Goal: Task Accomplishment & Management: Manage account settings

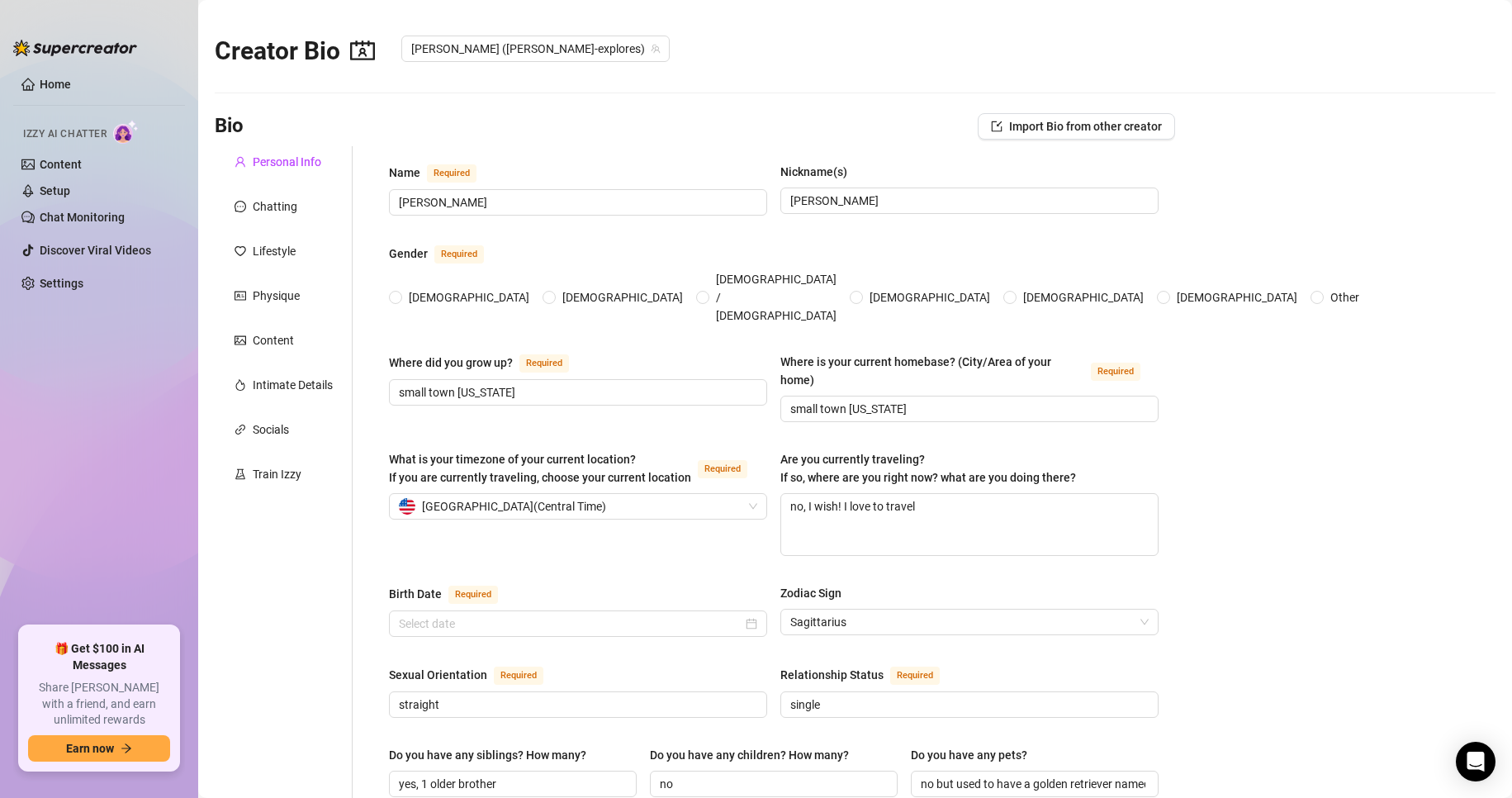
radio input "true"
type input "[DATE]"
click at [62, 160] on link "Content" at bounding box center [60, 164] width 42 height 13
